Goal: Task Accomplishment & Management: Manage account settings

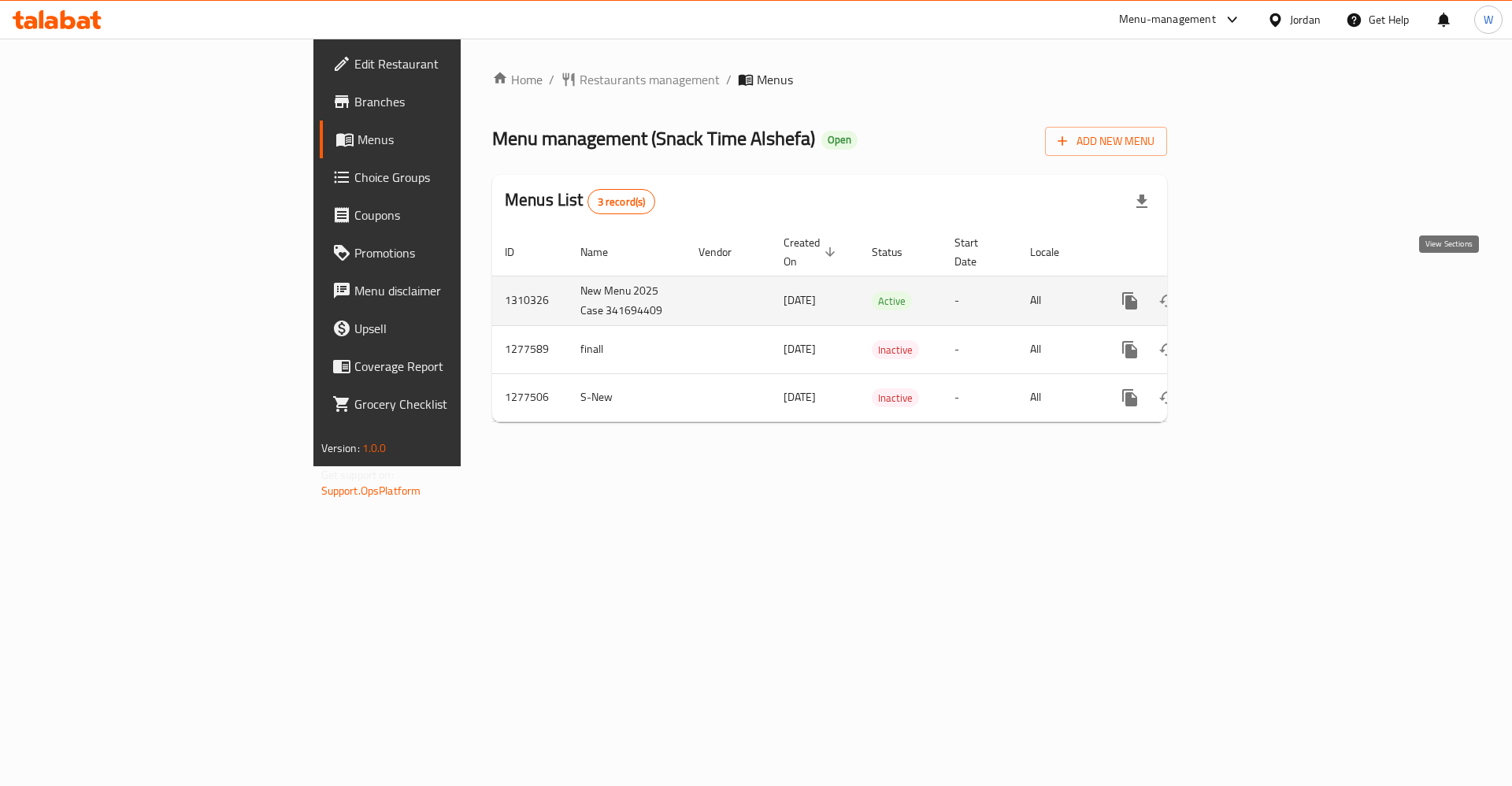
click at [1253, 292] on icon "enhanced table" at bounding box center [1243, 301] width 19 height 19
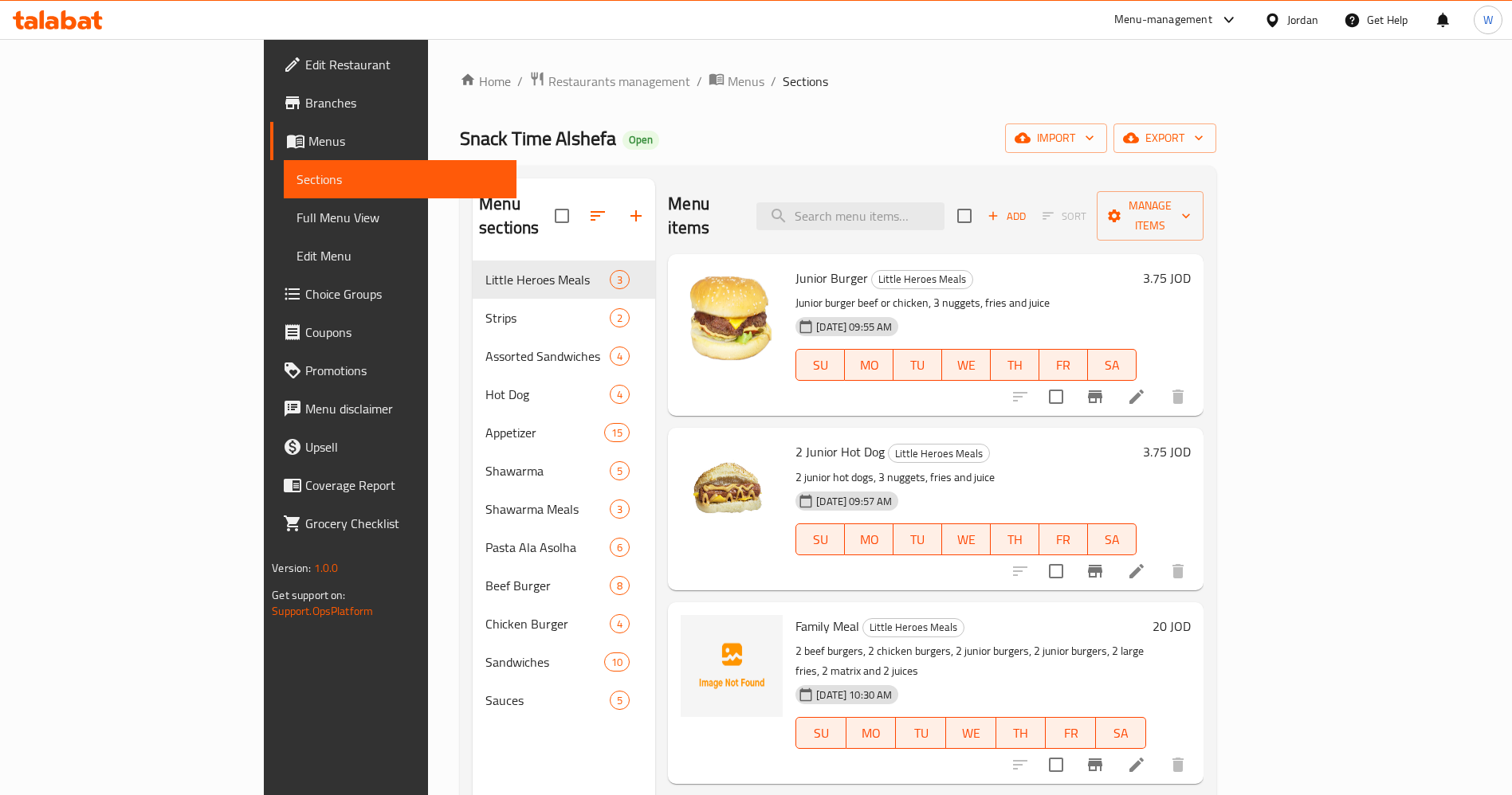
click at [1146, 387] on icon at bounding box center [1136, 396] width 19 height 19
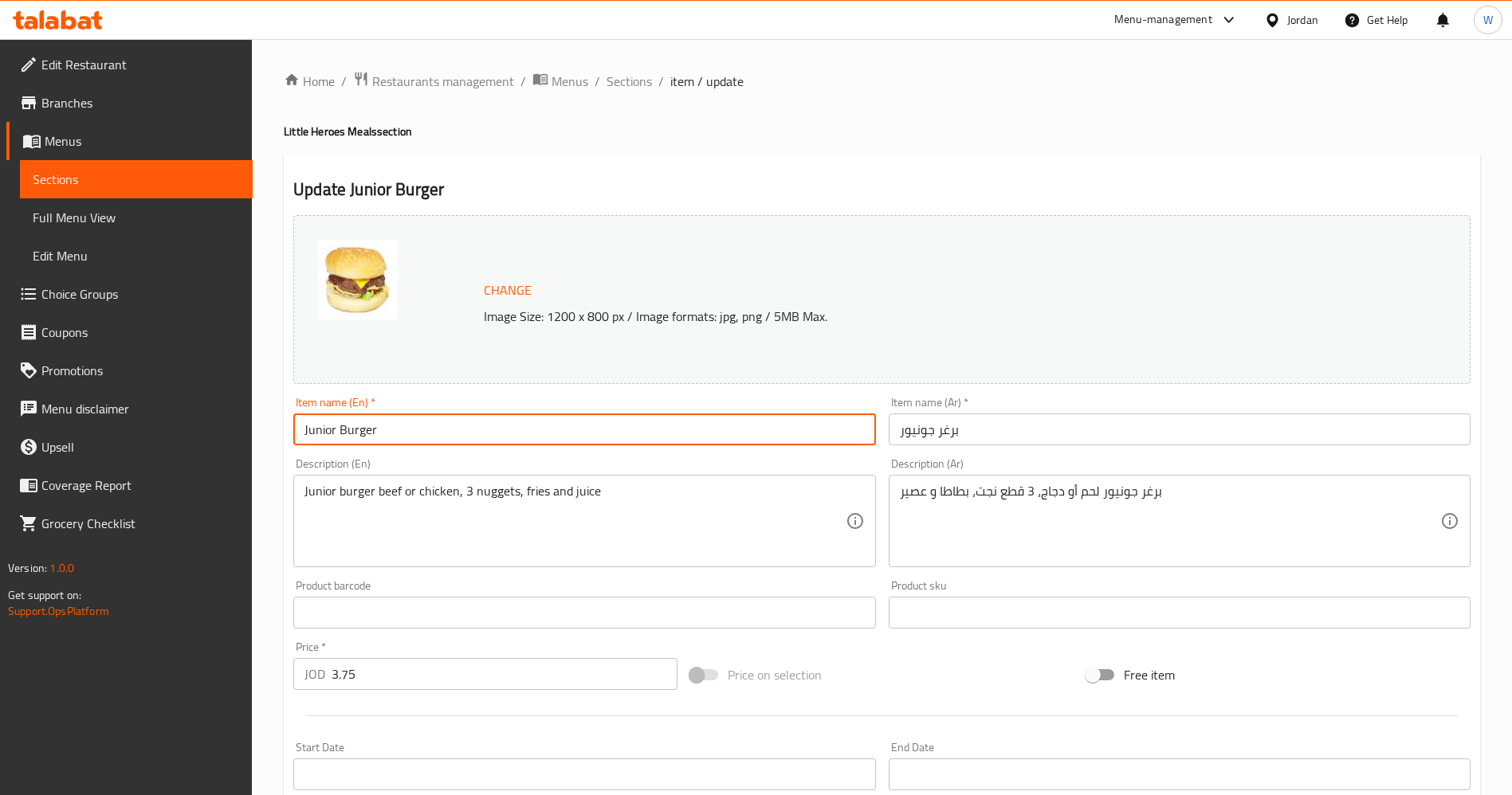
click at [319, 435] on input "Junior Burger" at bounding box center [584, 430] width 582 height 32
type input "Kids Burger"
click at [924, 428] on input "برغر جونيور" at bounding box center [1180, 430] width 582 height 32
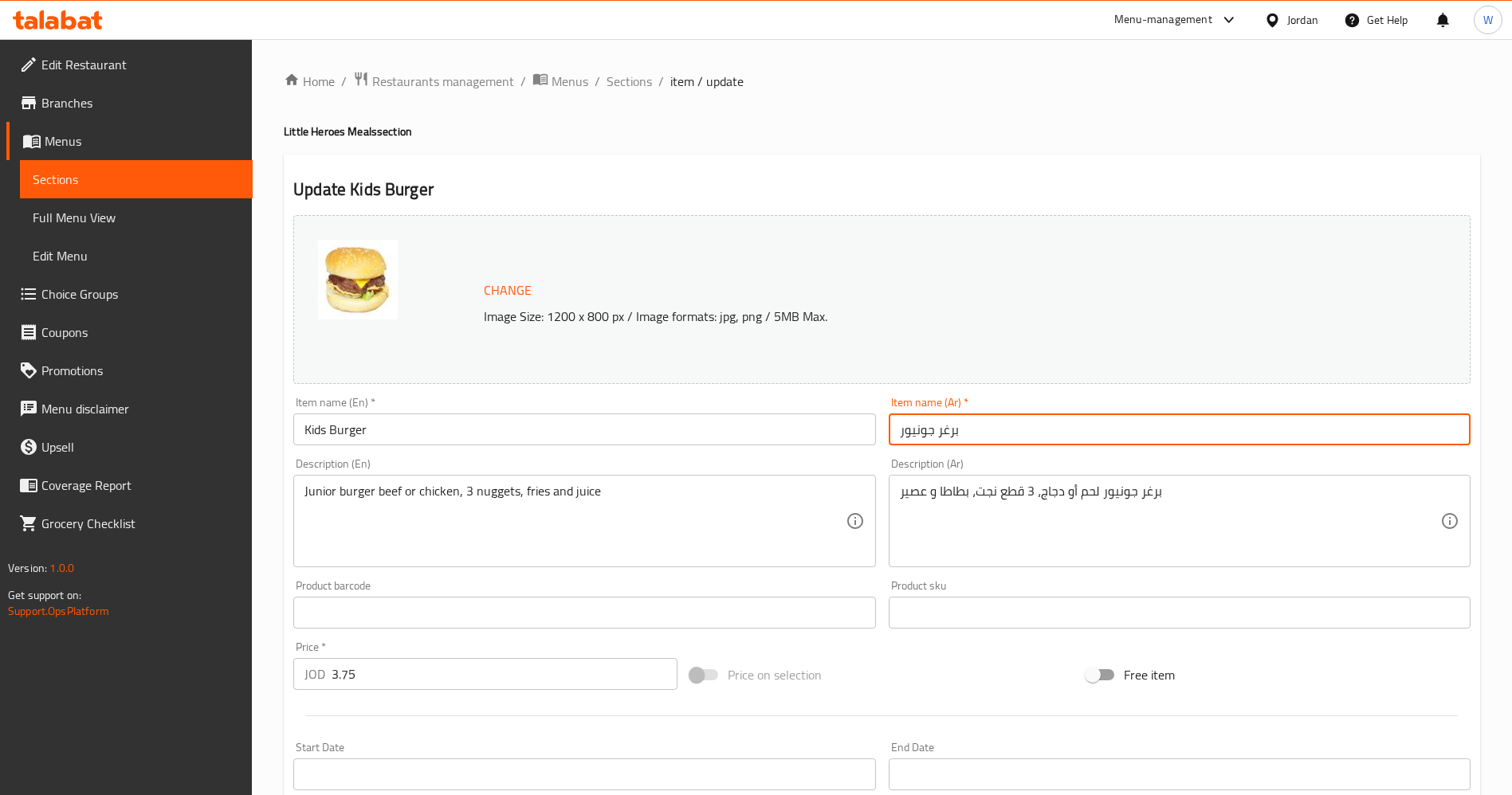
click at [924, 428] on input "برغر جونيور" at bounding box center [1180, 430] width 582 height 32
click at [455, 73] on span "Restaurants management" at bounding box center [443, 81] width 142 height 19
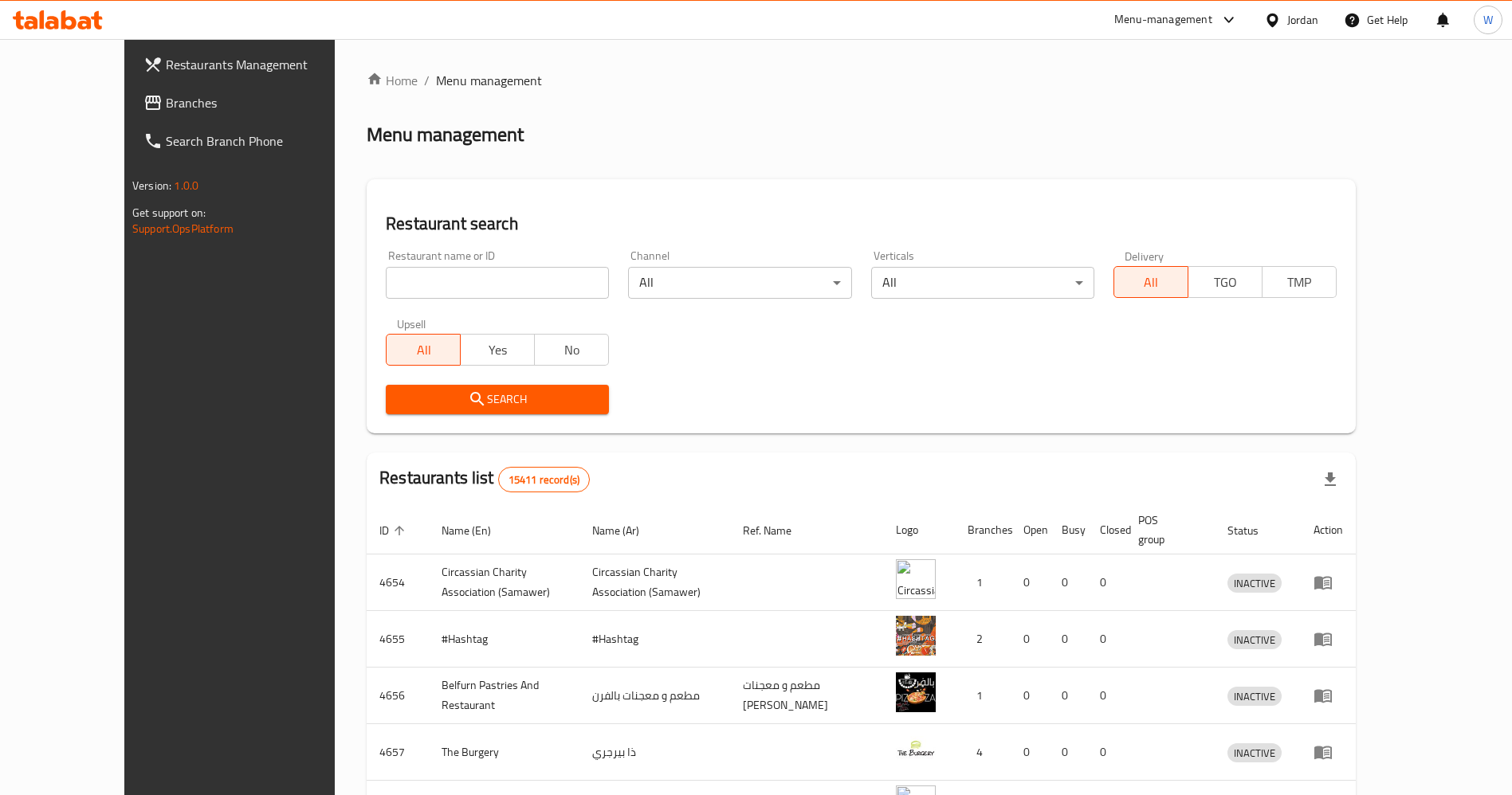
click at [465, 296] on input "search" at bounding box center [497, 283] width 223 height 32
type input "جواد"
click button "Search" at bounding box center [497, 399] width 223 height 30
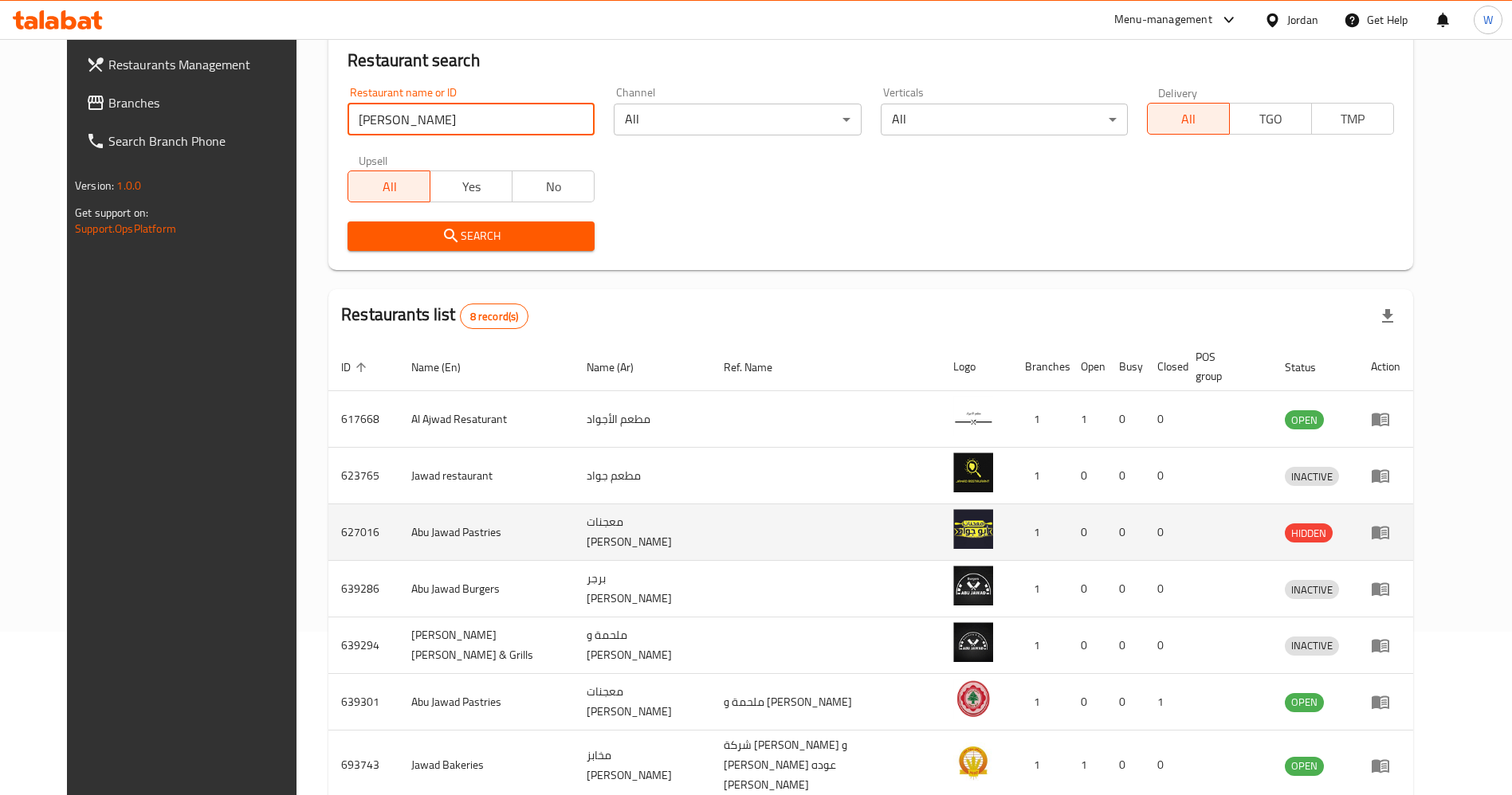
scroll to position [281, 0]
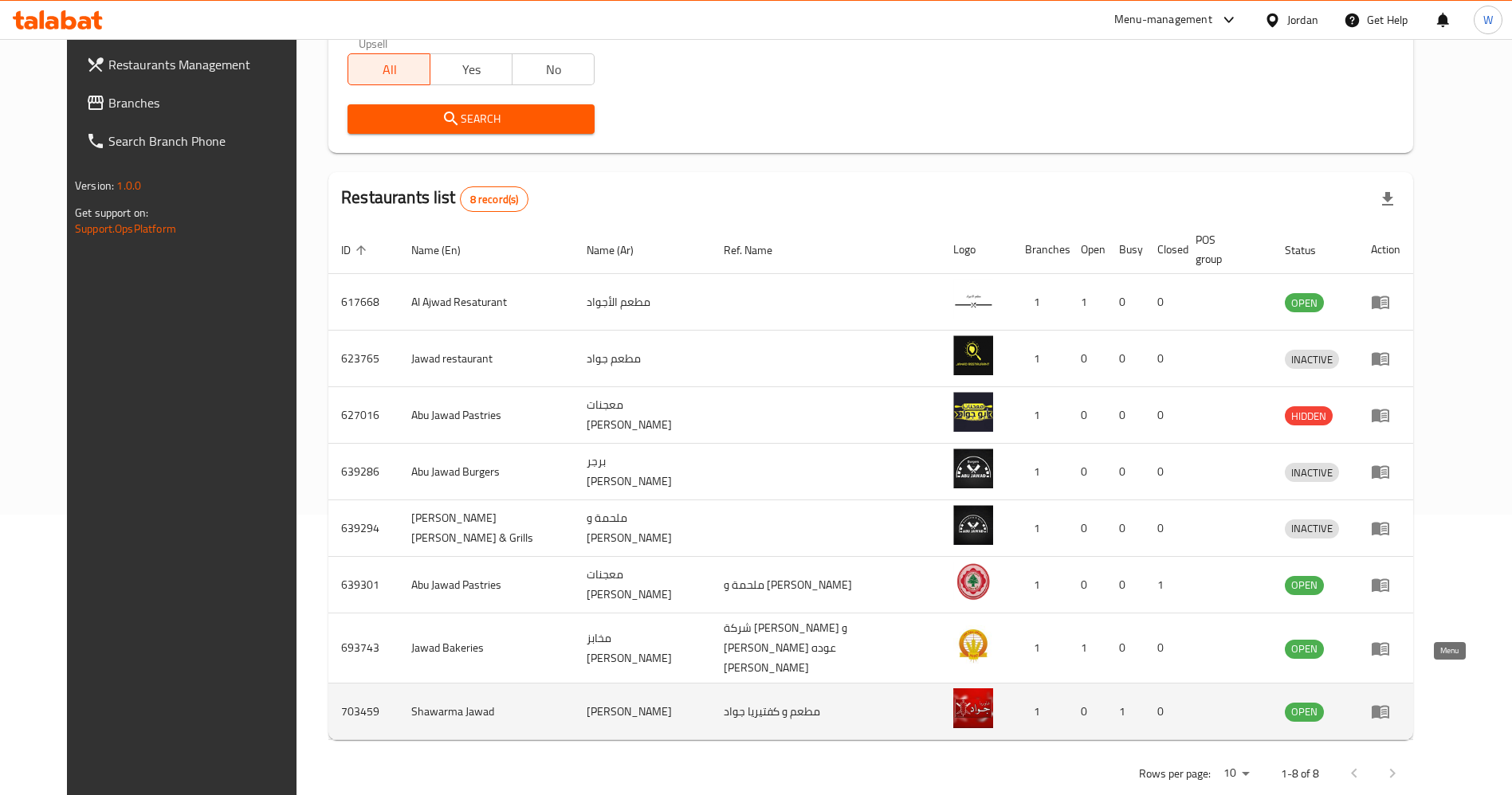
click at [1386, 709] on icon "enhanced table" at bounding box center [1384, 712] width 6 height 7
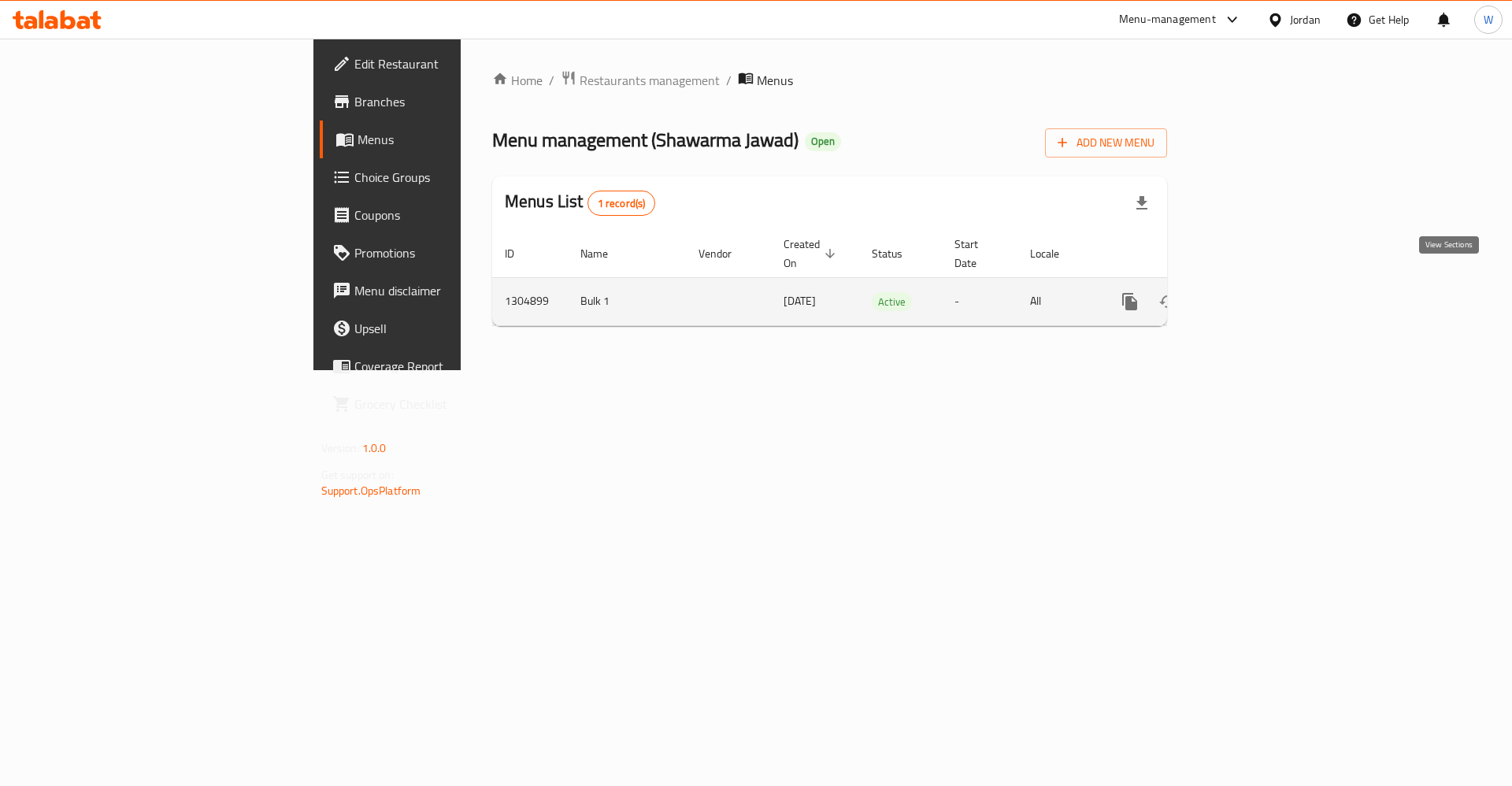
click at [1253, 293] on icon "enhanced table" at bounding box center [1243, 302] width 19 height 19
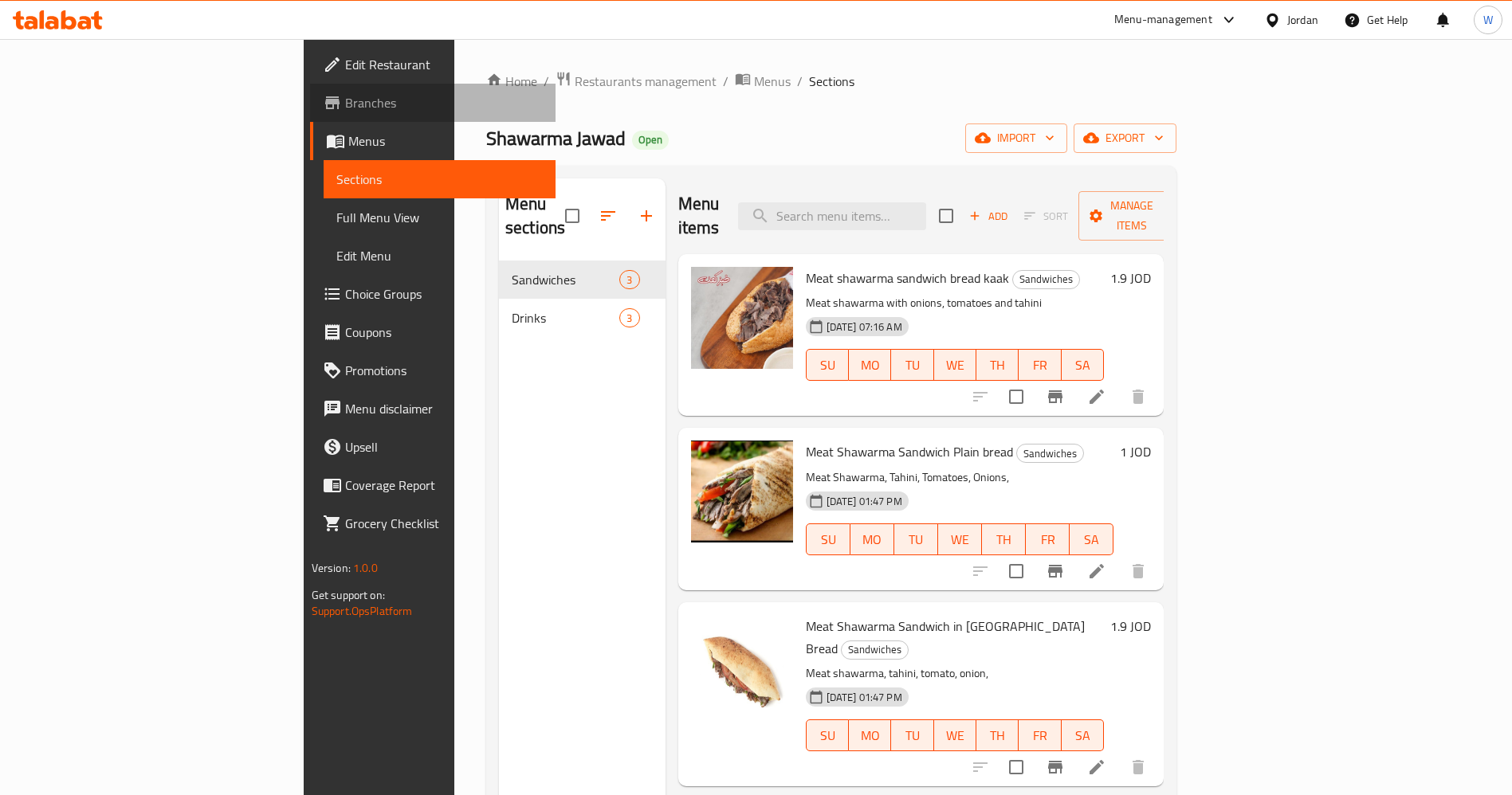
click at [326, 105] on icon at bounding box center [332, 102] width 14 height 13
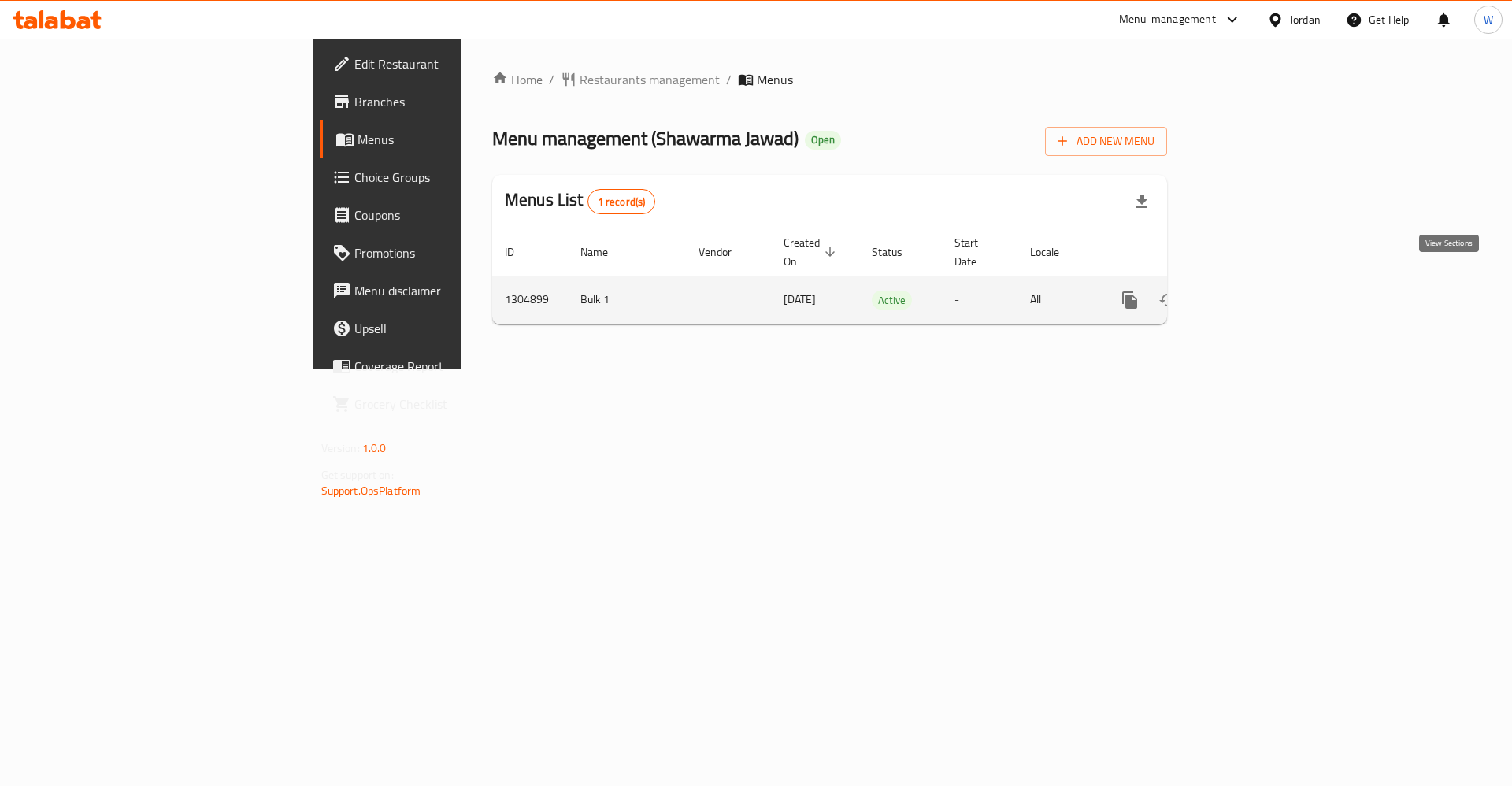
click at [1253, 291] on icon "enhanced table" at bounding box center [1243, 300] width 19 height 19
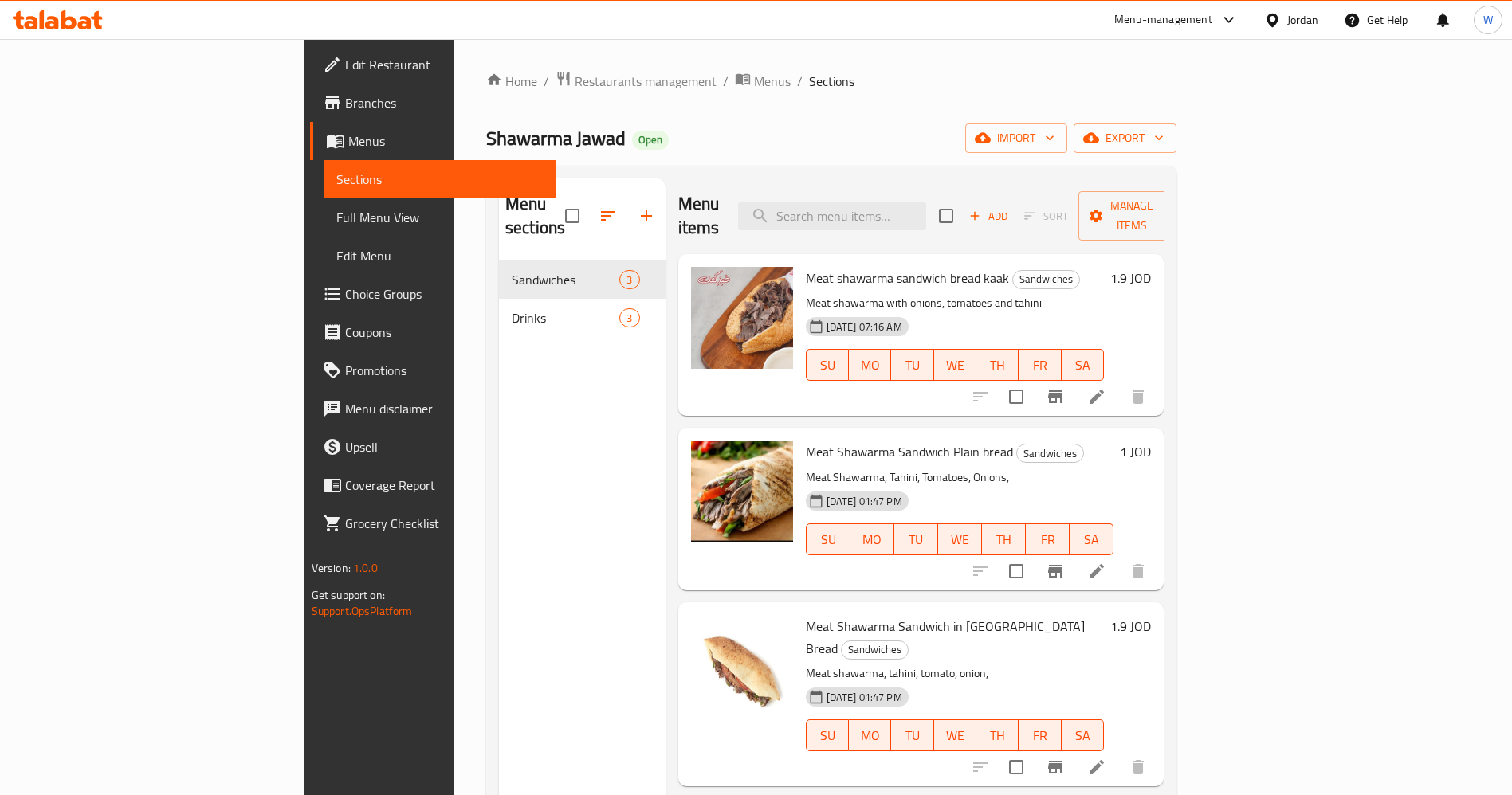
click at [345, 98] on span "Branches" at bounding box center [444, 103] width 198 height 19
